Goal: Transaction & Acquisition: Purchase product/service

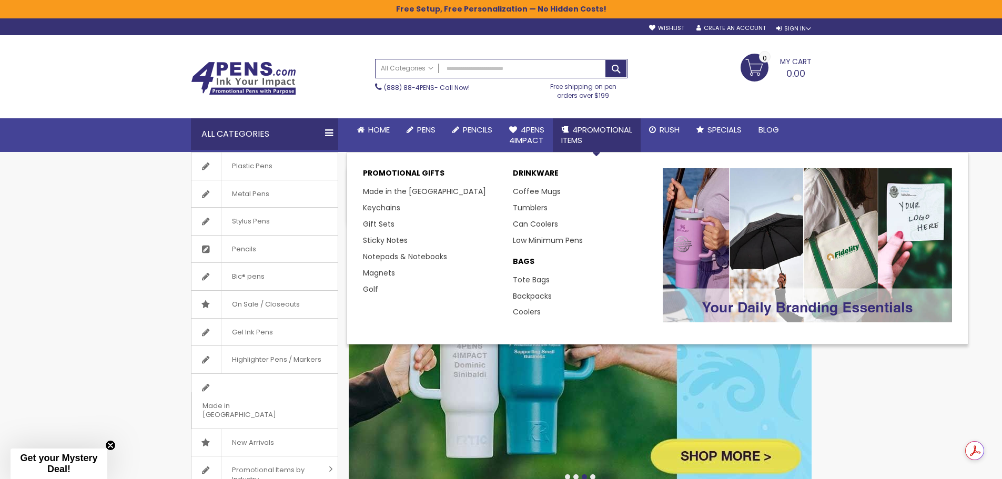
click at [589, 129] on span "4PROMOTIONAL ITEMS" at bounding box center [596, 135] width 71 height 22
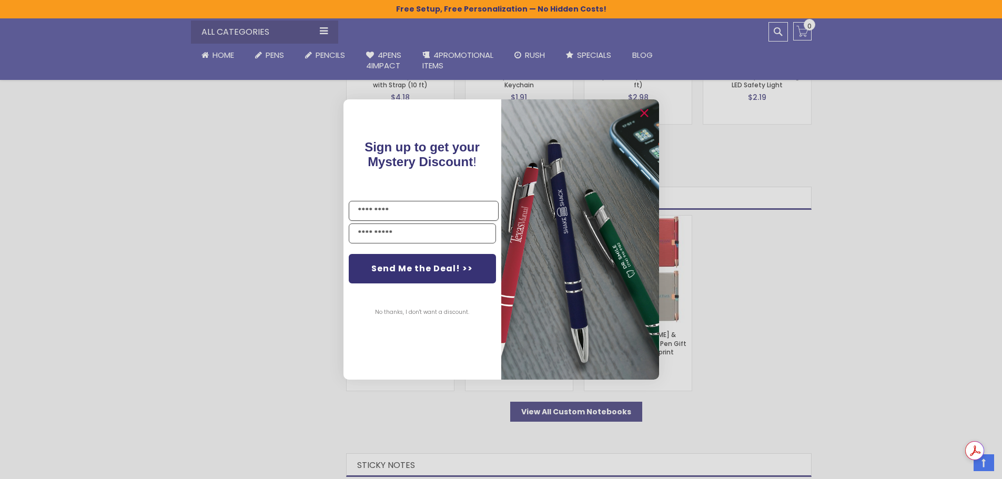
scroll to position [1683, 0]
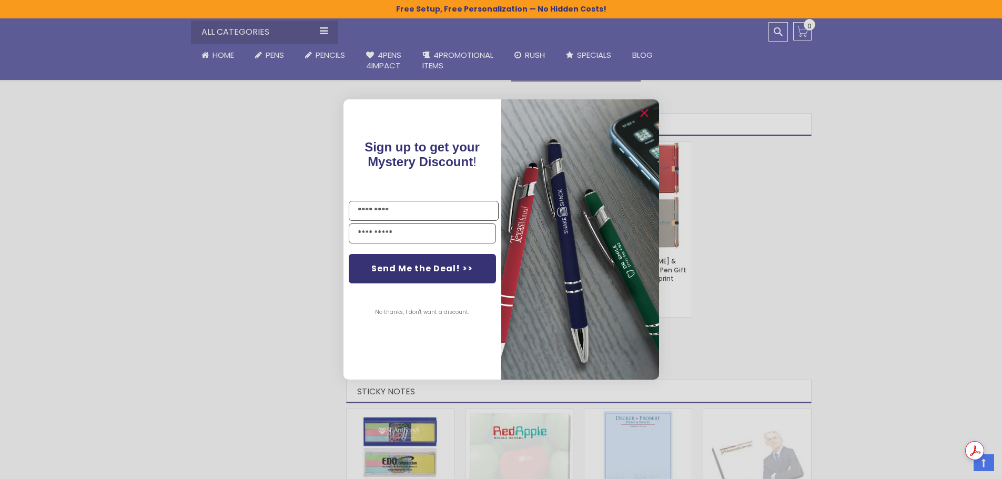
click at [399, 310] on button "No thanks, I don't want a discount." at bounding box center [422, 312] width 105 height 26
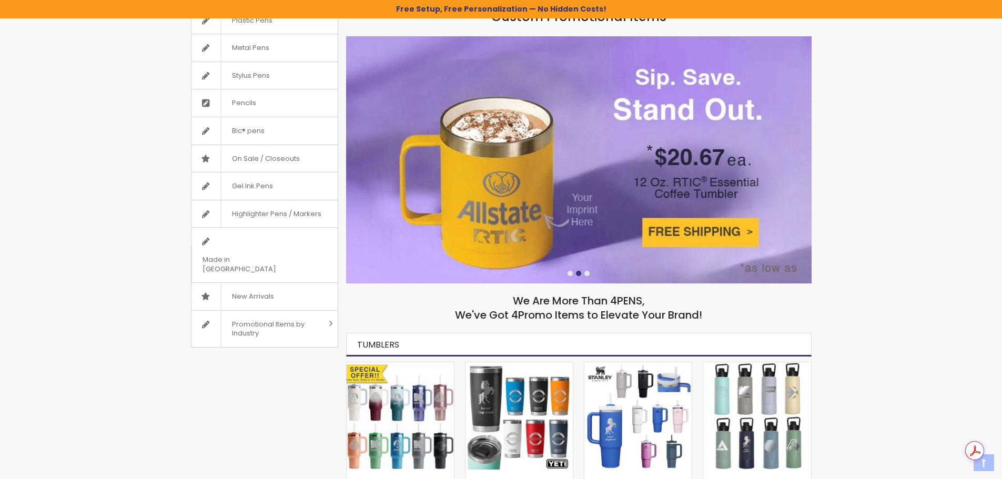
scroll to position [158, 0]
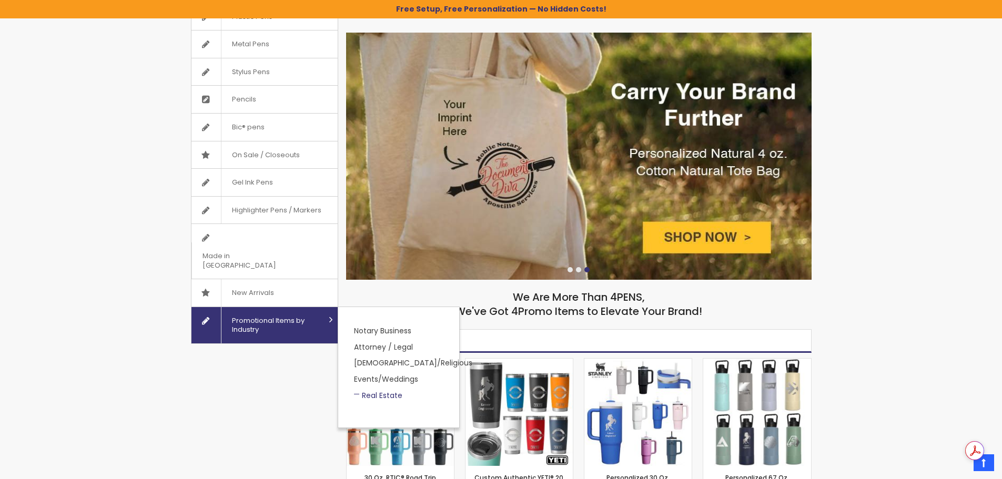
click at [377, 390] on link "Real Estate" at bounding box center [378, 395] width 48 height 11
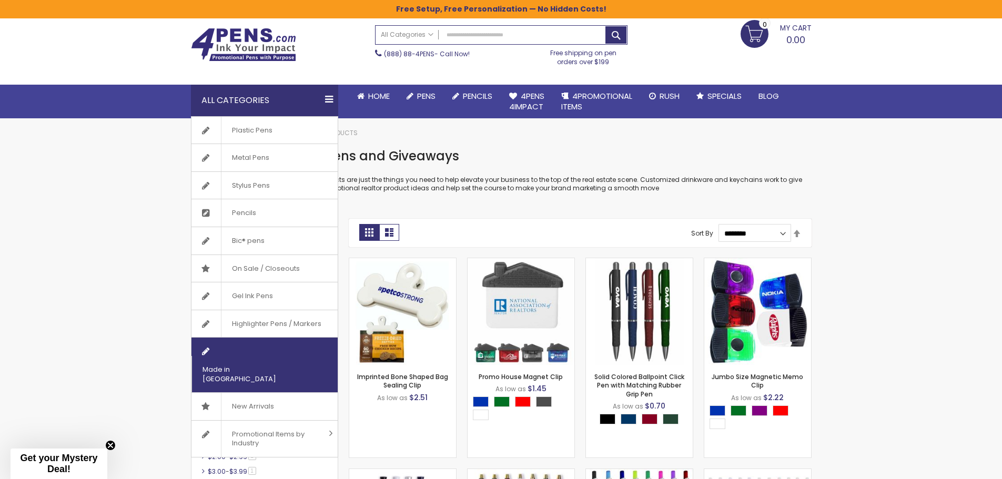
scroll to position [53, 0]
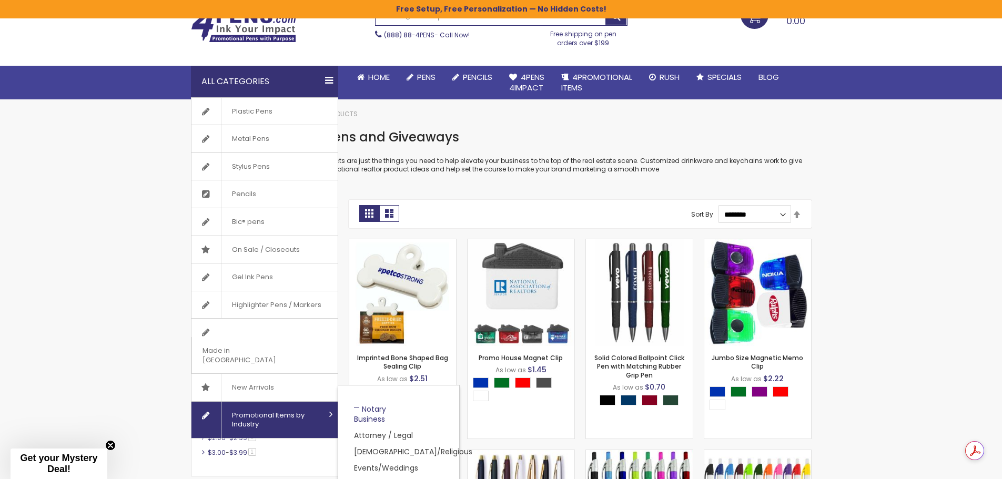
click at [377, 404] on link "Notary Business" at bounding box center [370, 414] width 32 height 21
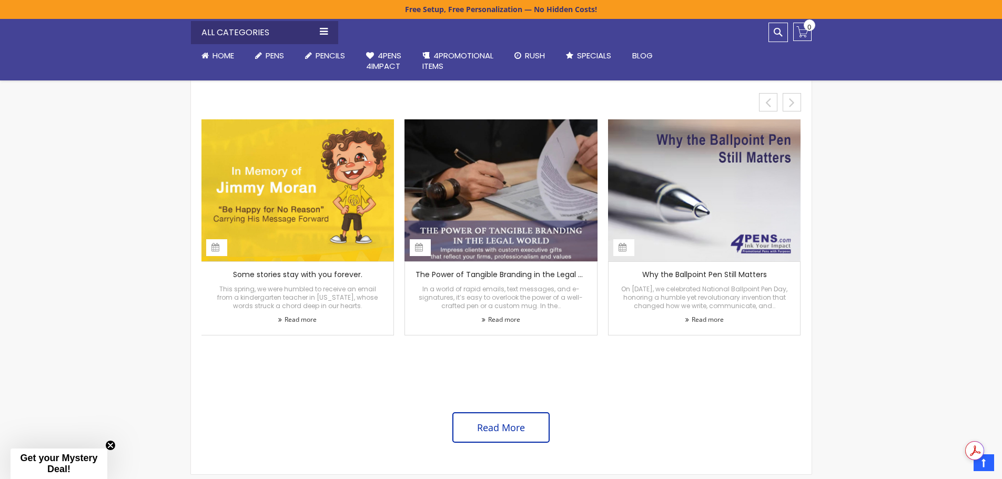
scroll to position [1545, 0]
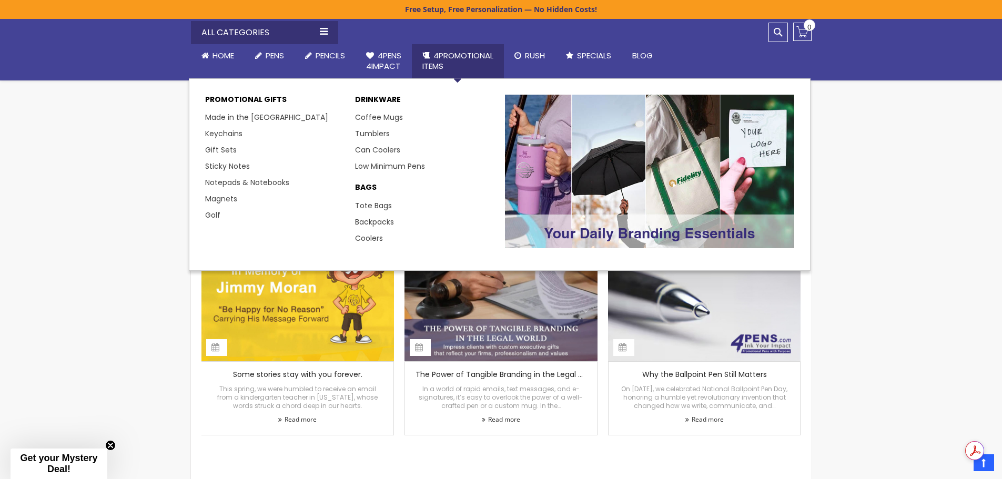
click at [451, 54] on span "4PROMOTIONAL ITEMS" at bounding box center [457, 61] width 71 height 22
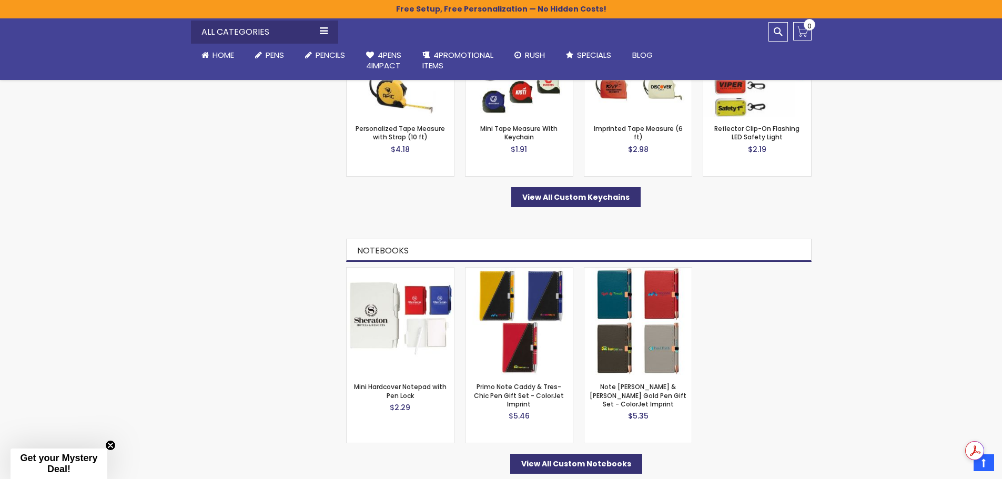
scroll to position [1736, 0]
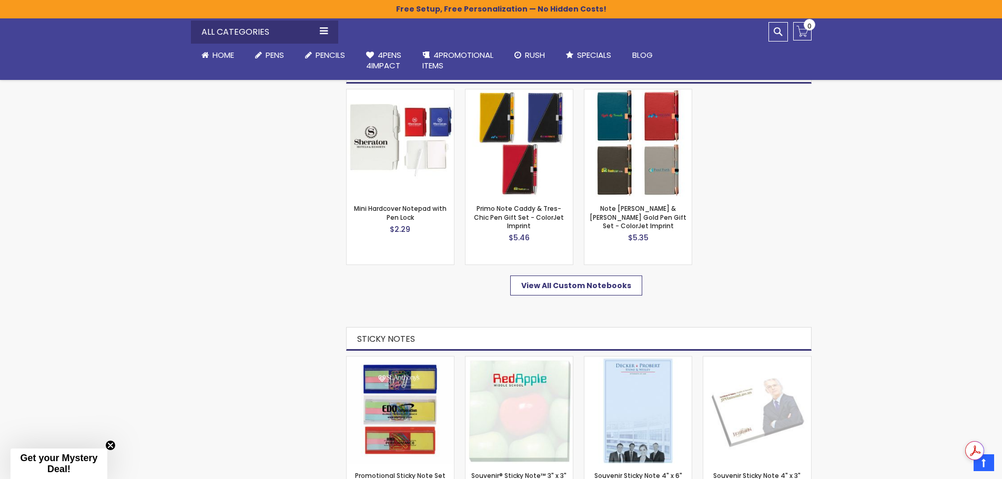
click at [621, 291] on link "View All Custom Notebooks" at bounding box center [576, 286] width 132 height 20
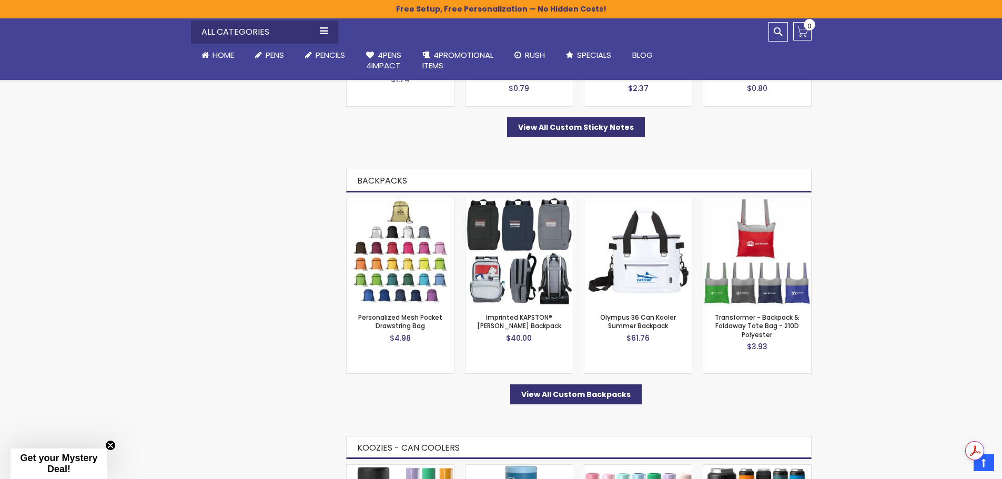
scroll to position [1946, 0]
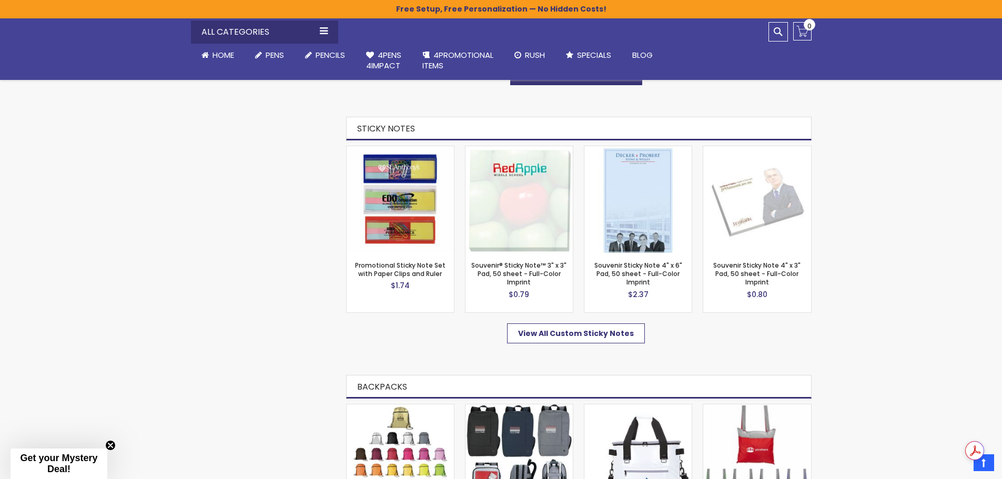
click at [583, 334] on span "View All Custom Sticky Notes" at bounding box center [576, 333] width 116 height 11
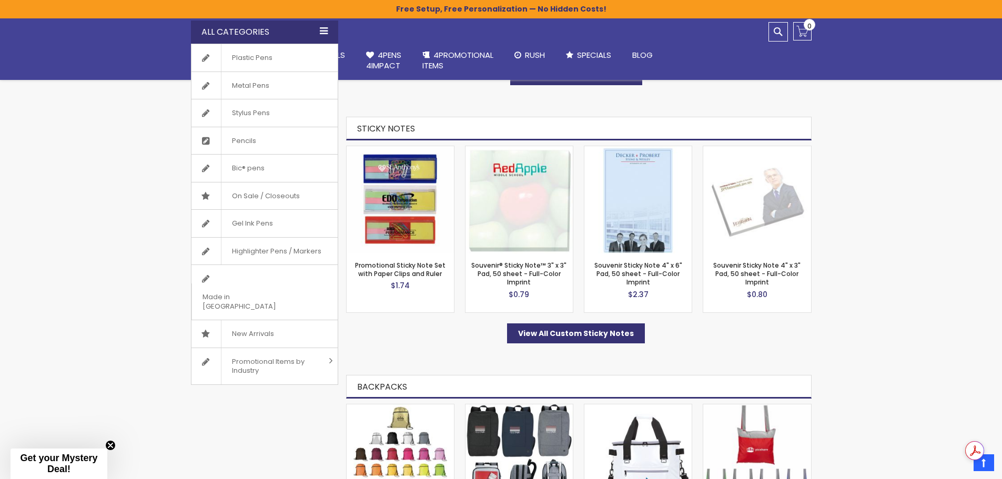
click at [333, 30] on div "All Categories" at bounding box center [264, 32] width 147 height 23
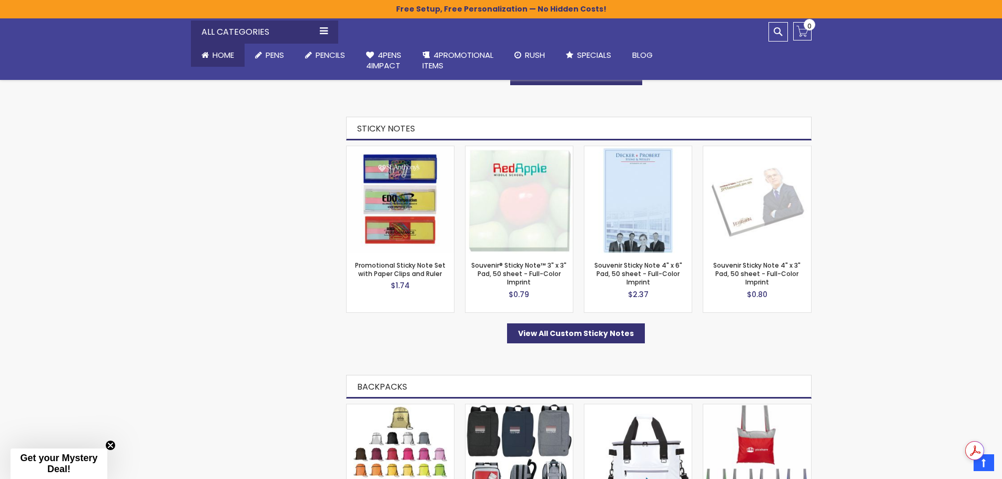
click at [217, 58] on span "Home" at bounding box center [223, 54] width 22 height 11
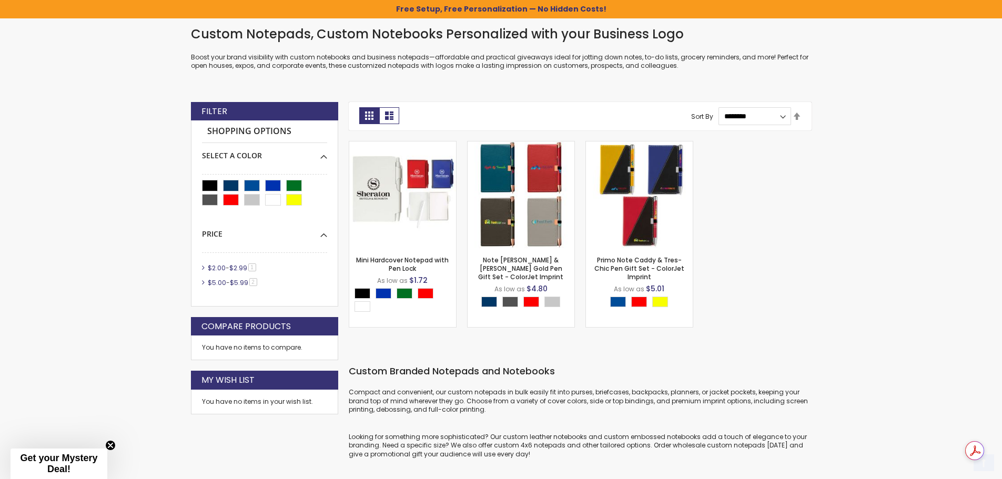
scroll to position [263, 0]
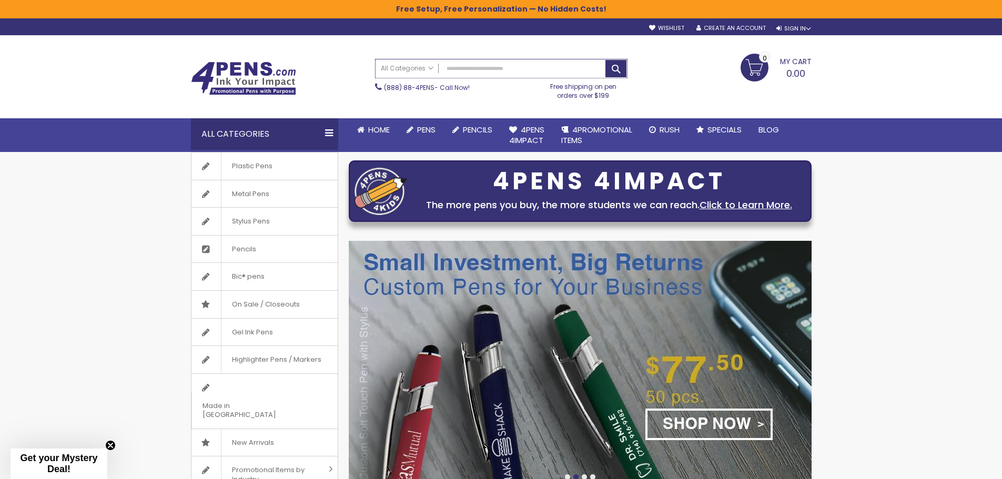
click at [461, 66] on input "Search" at bounding box center [501, 68] width 251 height 18
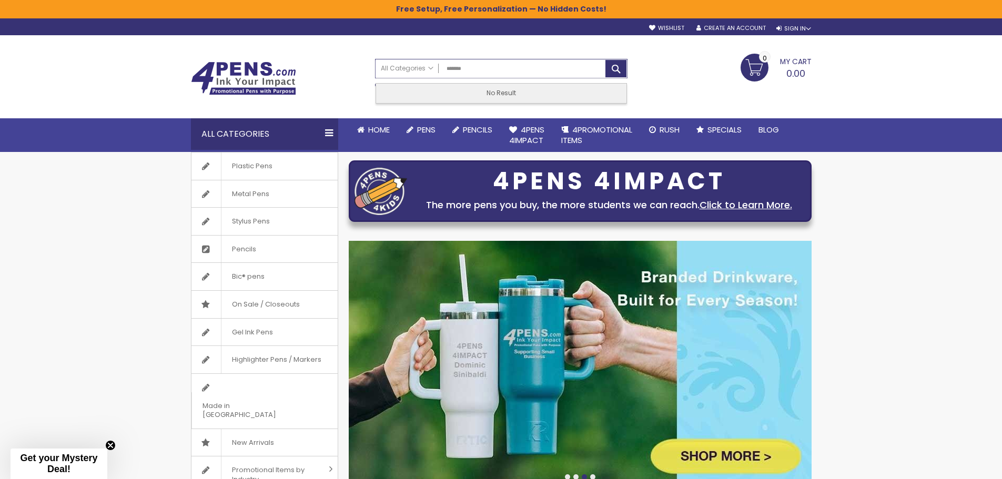
type input "*******"
